Goal: Transaction & Acquisition: Purchase product/service

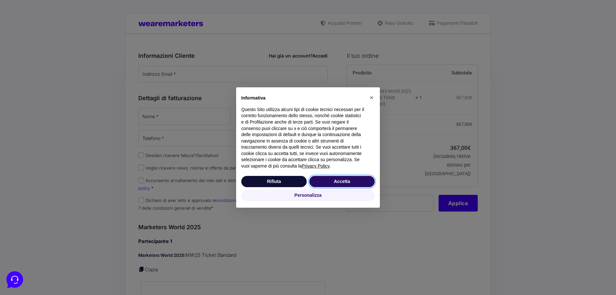
click at [340, 182] on button "Accetta" at bounding box center [341, 182] width 65 height 12
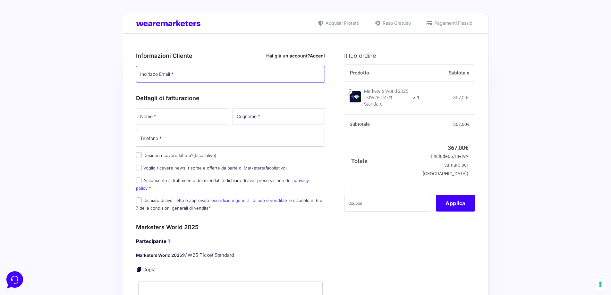
click at [177, 73] on input "Indirizzo Email *" at bounding box center [230, 74] width 189 height 17
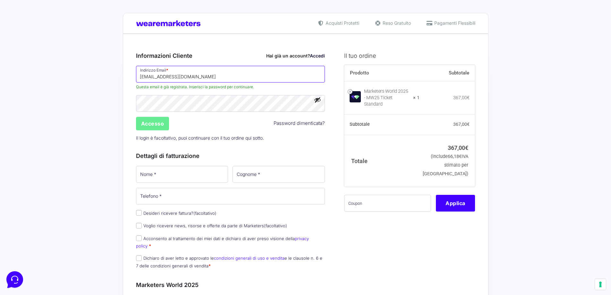
type input "[EMAIL_ADDRESS][DOMAIN_NAME]"
click at [284, 125] on div "Accesso Password dimenticata?" at bounding box center [231, 123] width 194 height 15
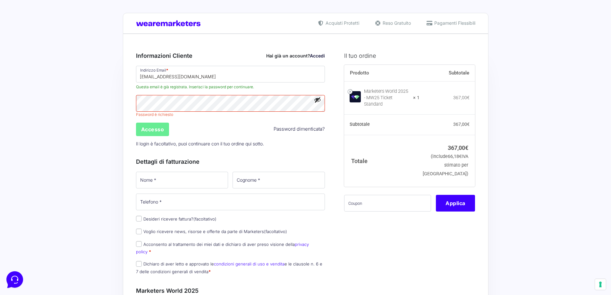
click at [289, 128] on link "Password dimenticata?" at bounding box center [299, 128] width 51 height 7
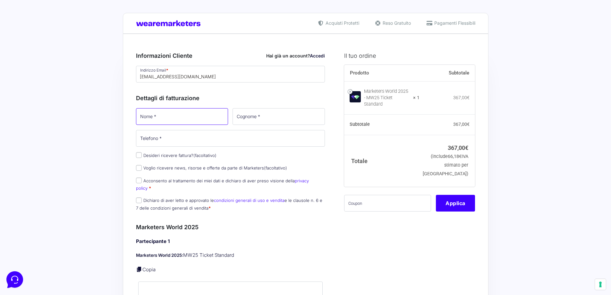
click at [167, 116] on input "Nome *" at bounding box center [182, 116] width 92 height 17
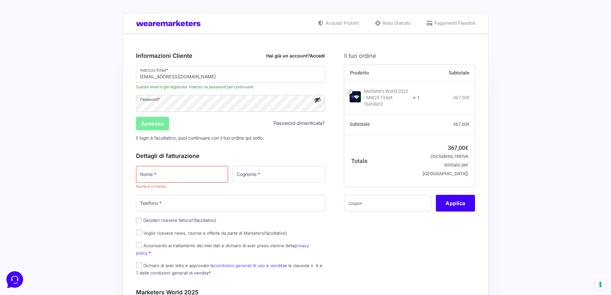
click at [162, 123] on input "Accesso" at bounding box center [152, 123] width 33 height 13
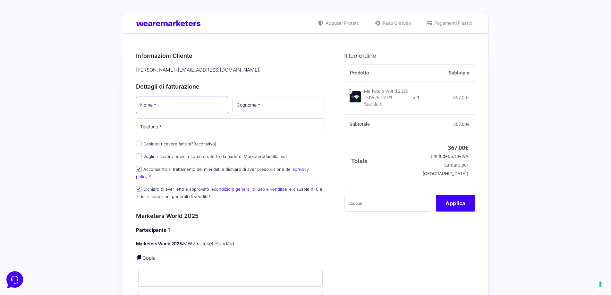
click at [202, 104] on input "Nome *" at bounding box center [182, 105] width 92 height 17
type input "[PERSON_NAME]"
click at [281, 109] on input "Cognome *" at bounding box center [279, 105] width 92 height 17
type input "[PERSON_NAME]"
click at [206, 129] on input "Telefono *" at bounding box center [230, 126] width 189 height 17
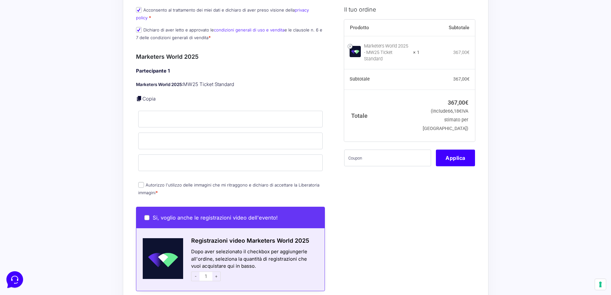
scroll to position [160, 0]
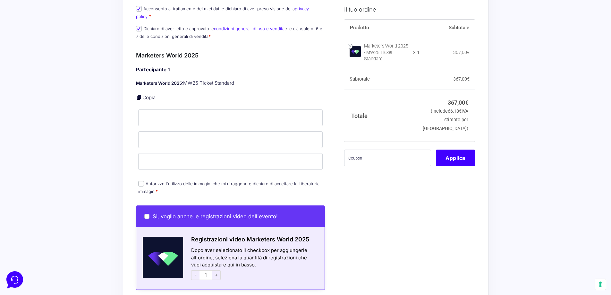
type input "3338267890"
click at [142, 181] on input "Autorizzo l'utilizzo delle immagini che mi ritraggono e dichiaro di accettare l…" at bounding box center [141, 184] width 6 height 6
checkbox input "true"
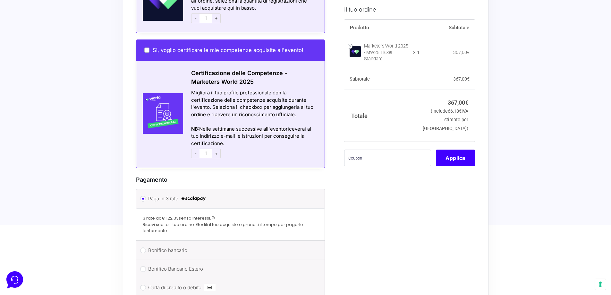
scroll to position [513, 0]
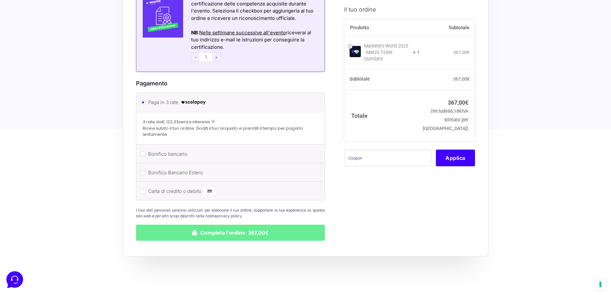
click at [143, 151] on input "Bonifico bancario" at bounding box center [143, 154] width 6 height 6
radio input "true"
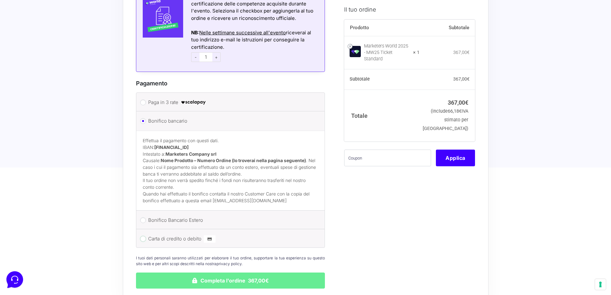
click at [143, 236] on input "Carta di credito o debito" at bounding box center [143, 239] width 6 height 6
radio input "true"
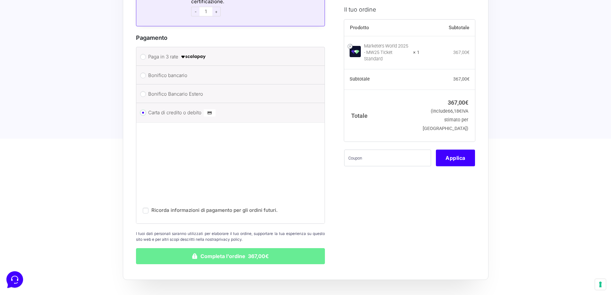
scroll to position [611, 0]
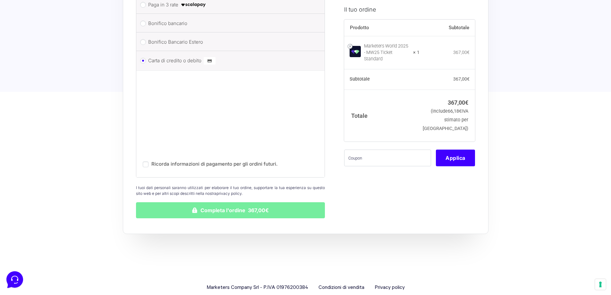
click at [257, 205] on button "Completa l'ordine 367,00€" at bounding box center [230, 210] width 189 height 16
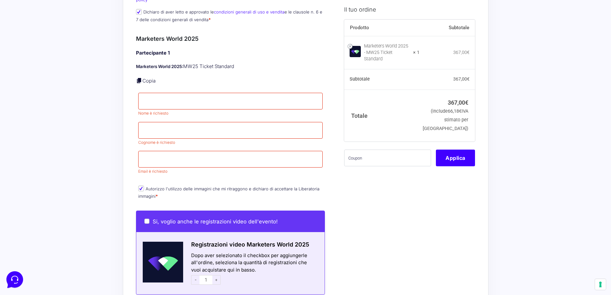
scroll to position [178, 0]
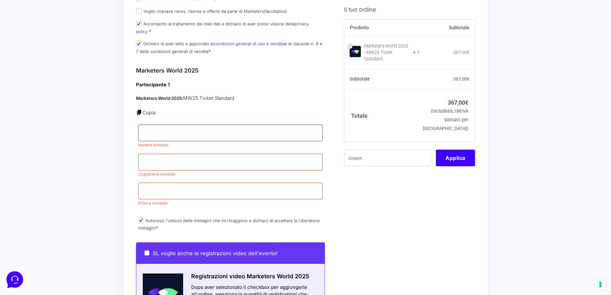
click at [190, 127] on input "Nome *" at bounding box center [230, 133] width 185 height 17
type input "[PERSON_NAME]"
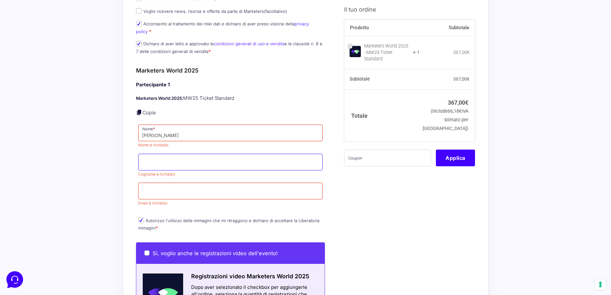
click at [173, 154] on input "Cognome *" at bounding box center [230, 162] width 185 height 17
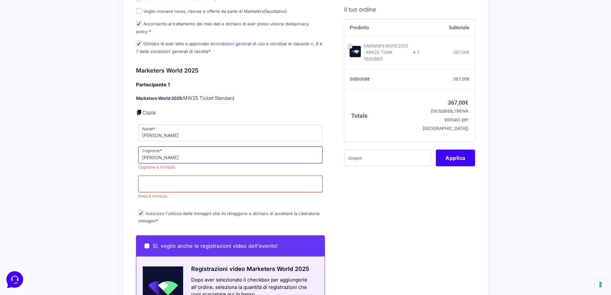
type input "[PERSON_NAME]"
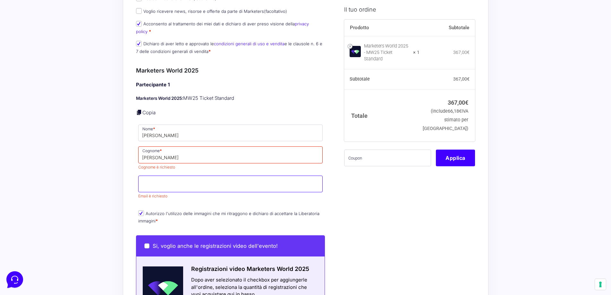
click at [195, 176] on input "Email *" at bounding box center [230, 184] width 185 height 17
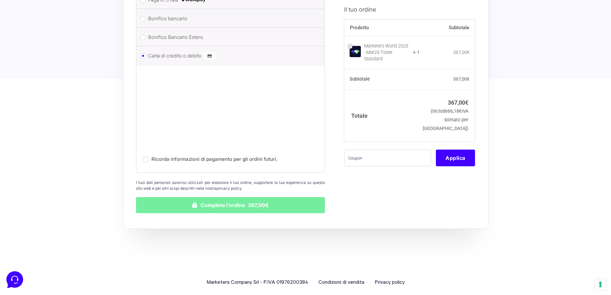
scroll to position [657, 0]
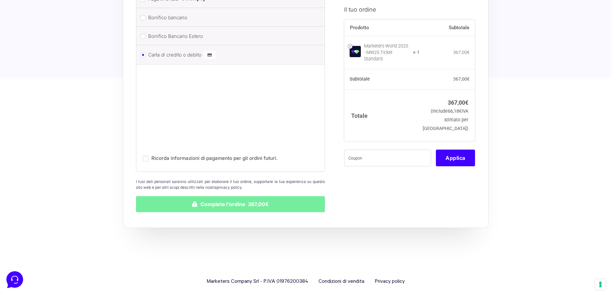
type input "[EMAIL_ADDRESS][DOMAIN_NAME]"
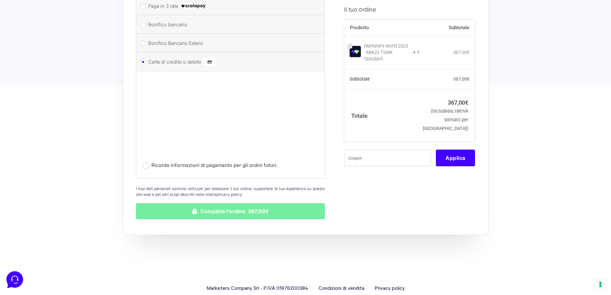
click at [250, 203] on button "Completa l'ordine 367,00€" at bounding box center [230, 211] width 189 height 16
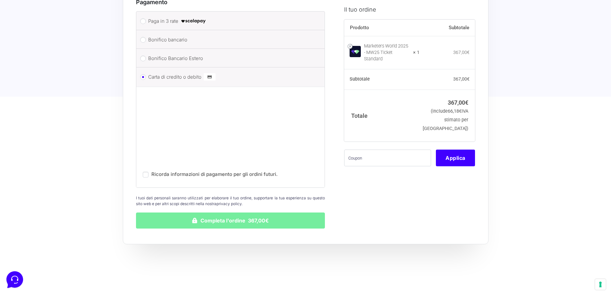
scroll to position [643, 0]
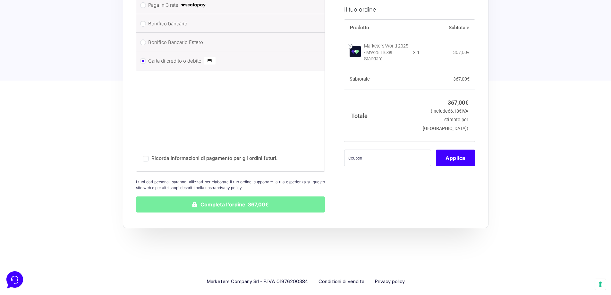
click at [248, 196] on button "Completa l'ordine 367,00€" at bounding box center [230, 204] width 189 height 16
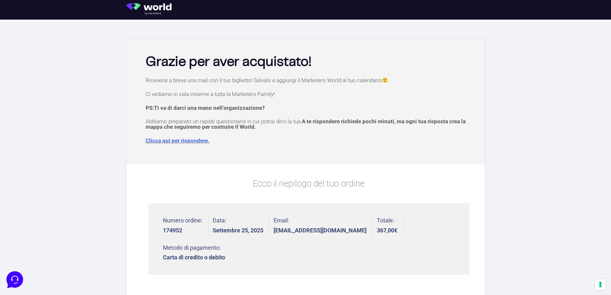
click at [195, 141] on link "Clicca qui per rispondere." at bounding box center [178, 140] width 64 height 6
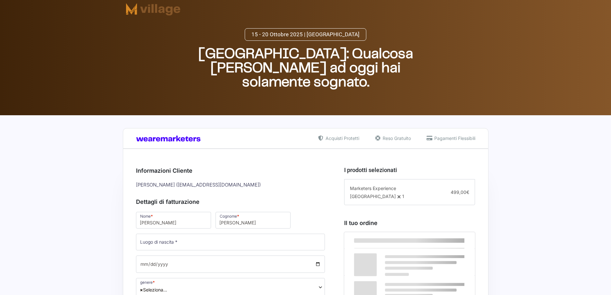
select select
